Goal: Information Seeking & Learning: Learn about a topic

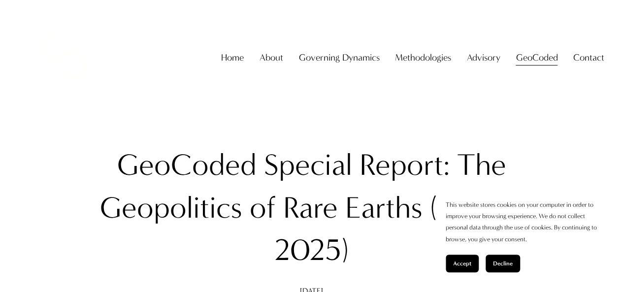
scroll to position [110, 0]
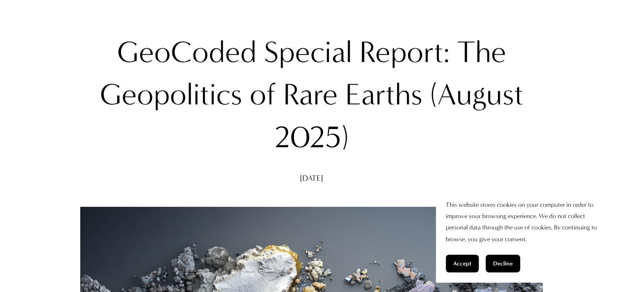
click at [468, 264] on span "Accept" at bounding box center [462, 263] width 18 height 7
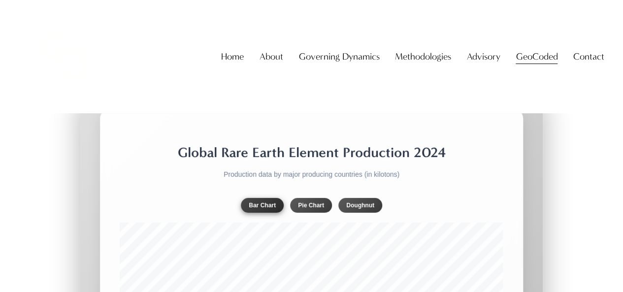
scroll to position [1599, 0]
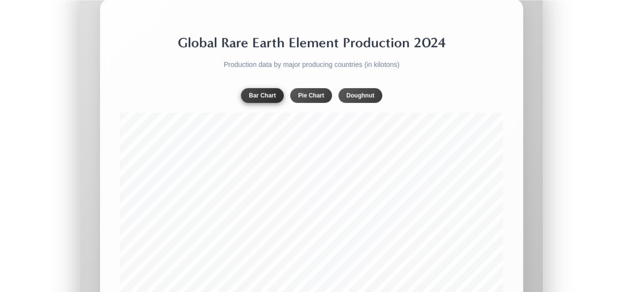
scroll to position [1713, 0]
click at [346, 88] on button "Doughnut" at bounding box center [360, 95] width 44 height 15
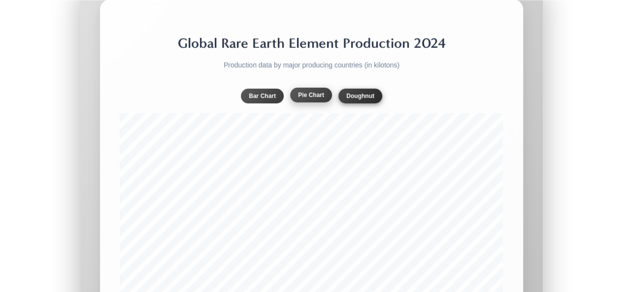
click at [298, 88] on button "Pie Chart" at bounding box center [311, 95] width 42 height 15
click at [351, 88] on button "Doughnut" at bounding box center [360, 95] width 44 height 15
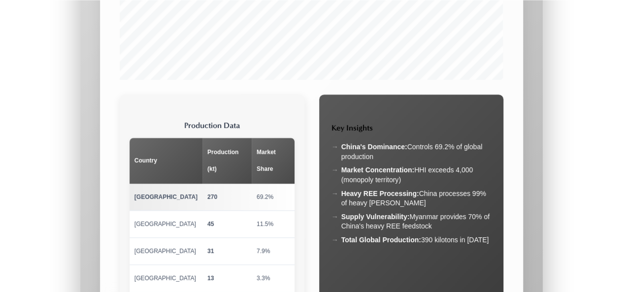
scroll to position [1943, 0]
click at [280, 138] on th "Market Share" at bounding box center [273, 161] width 42 height 46
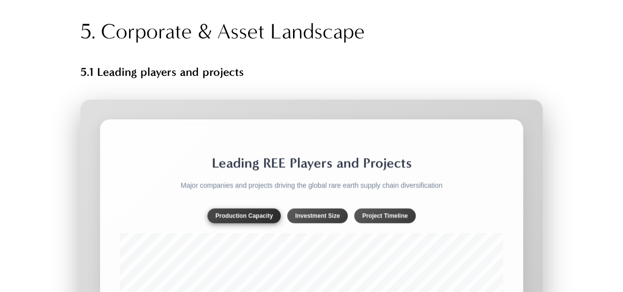
scroll to position [6036, 0]
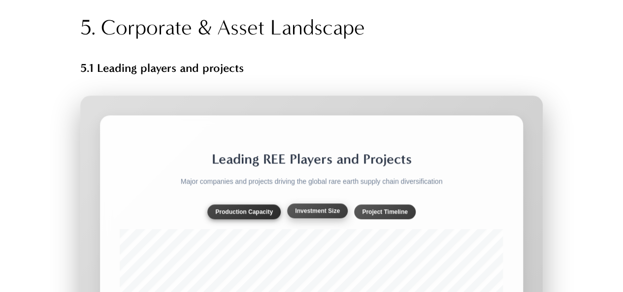
click at [308, 203] on button "Investment Size" at bounding box center [317, 210] width 61 height 15
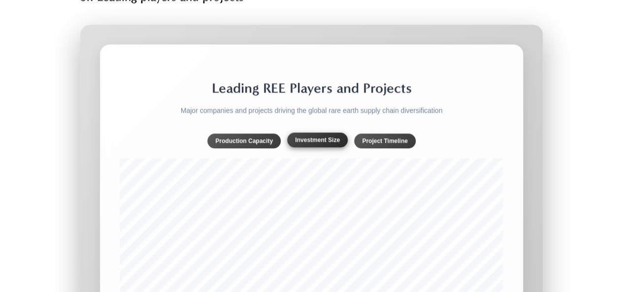
scroll to position [6082, 0]
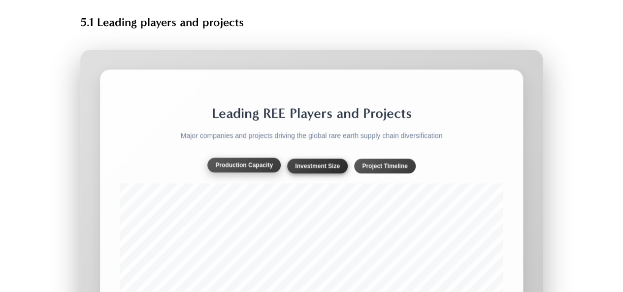
click at [247, 158] on button "Production Capacity" at bounding box center [243, 165] width 73 height 15
click at [311, 158] on button "Investment Size" at bounding box center [317, 165] width 61 height 15
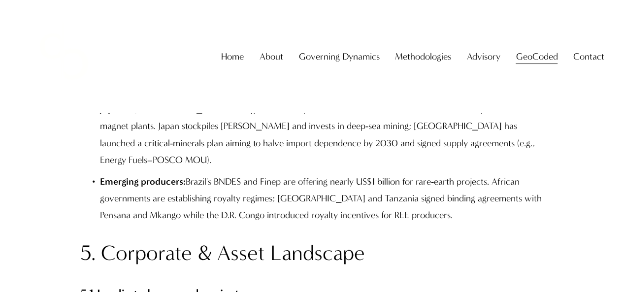
scroll to position [5920, 0]
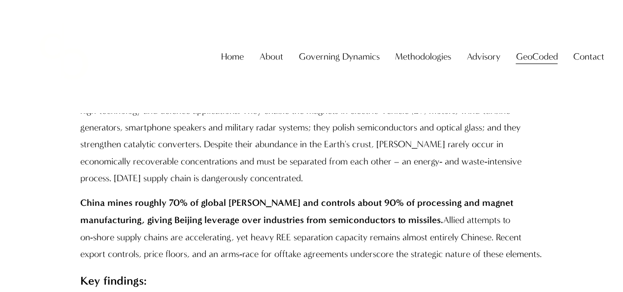
scroll to position [686, 0]
